Goal: Transaction & Acquisition: Purchase product/service

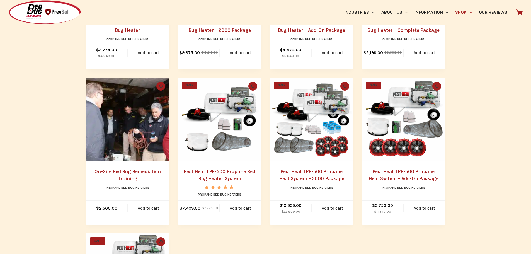
scroll to position [223, 0]
click at [233, 118] on img "Pest Heat TPE-500 Propane Bed Bug Heater System" at bounding box center [220, 119] width 84 height 84
click at [228, 112] on img "Pest Heat TPE-500 Propane Bed Bug Heater System" at bounding box center [220, 119] width 84 height 84
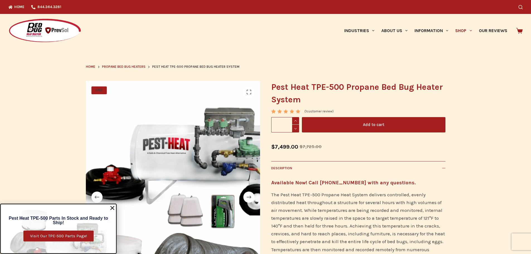
click at [112, 208] on use "Close" at bounding box center [112, 208] width 4 height 4
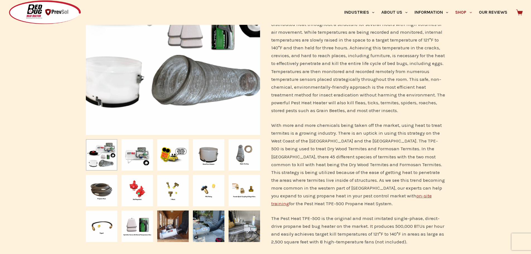
scroll to position [195, 0]
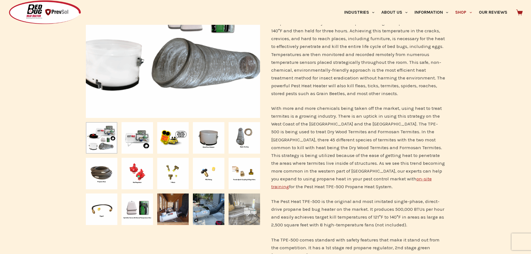
click at [245, 208] on img "Slide 15" at bounding box center [243, 208] width 31 height 31
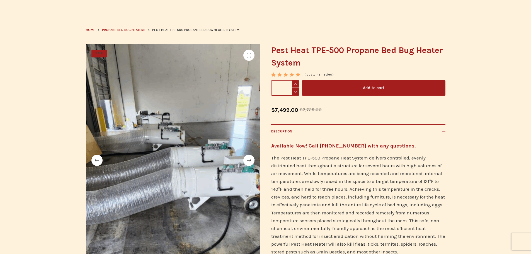
scroll to position [0, 0]
